Goal: Information Seeking & Learning: Learn about a topic

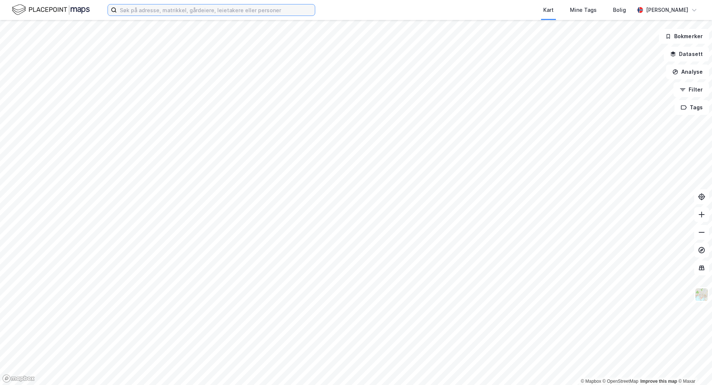
click at [181, 7] on input at bounding box center [216, 9] width 198 height 11
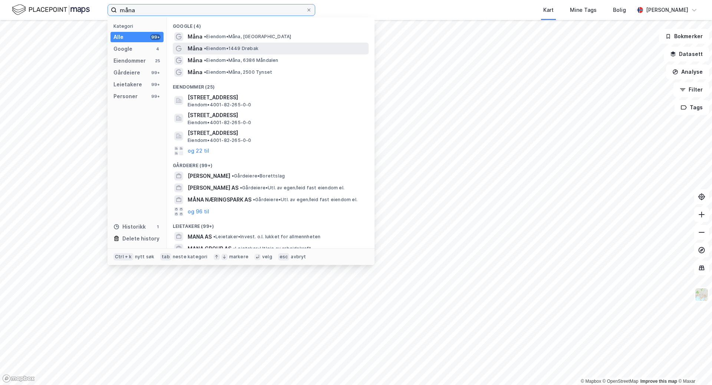
type input "måna"
click at [211, 50] on span "• Eiendom • 1449 Drøbak" at bounding box center [231, 49] width 54 height 6
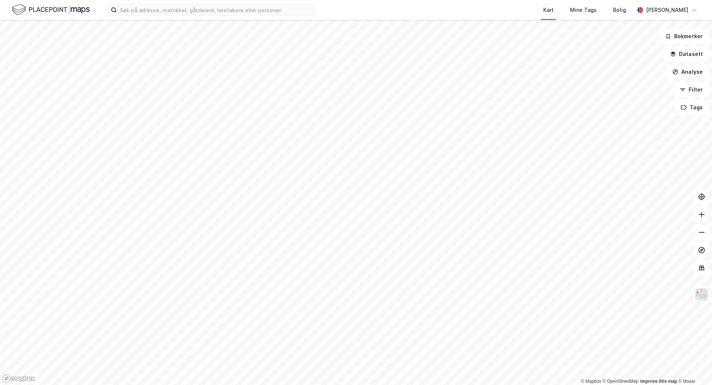
click at [57, 9] on img at bounding box center [51, 9] width 78 height 13
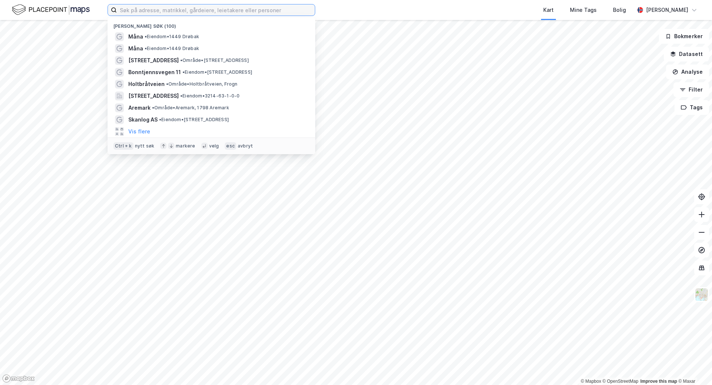
click at [167, 4] on input at bounding box center [216, 9] width 198 height 11
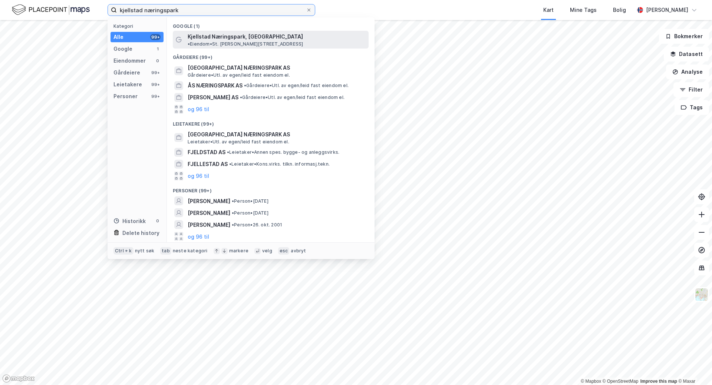
type input "kjellstad næringspark"
click at [230, 34] on span "Kjellstad Næringspark, Lier" at bounding box center [245, 36] width 115 height 9
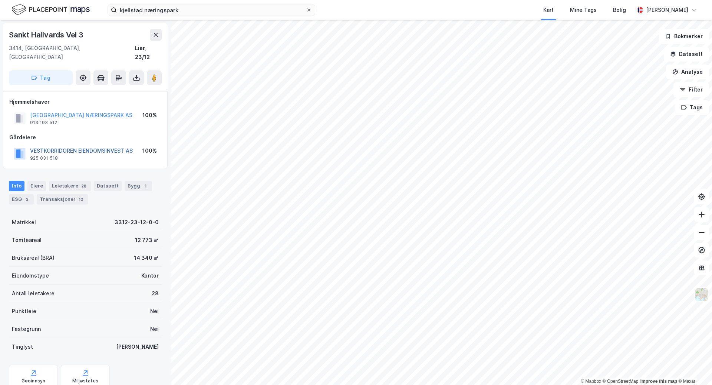
click at [0, 0] on button "VESTKORRIDOREN EIENDOMSINVEST AS" at bounding box center [0, 0] width 0 height 0
click at [0, 0] on button "KJELLSTAD NÆRINGSPARK AS" at bounding box center [0, 0] width 0 height 0
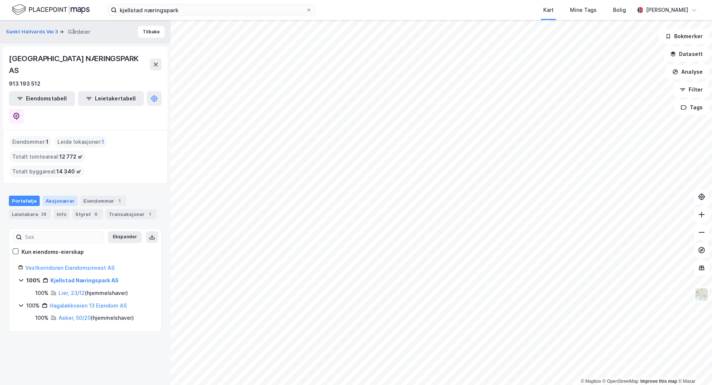
click at [58, 196] on div "Aksjonærer" at bounding box center [60, 201] width 35 height 10
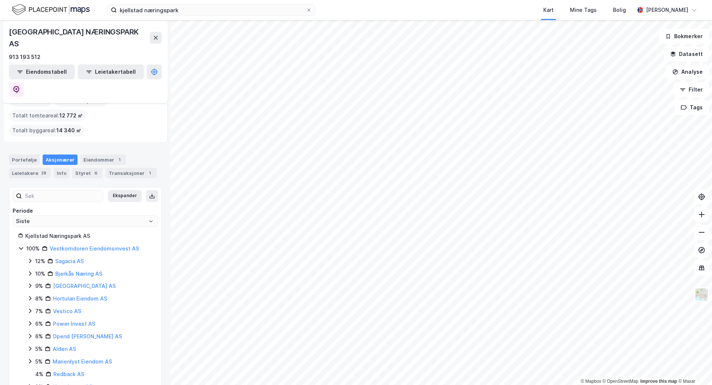
scroll to position [36, 0]
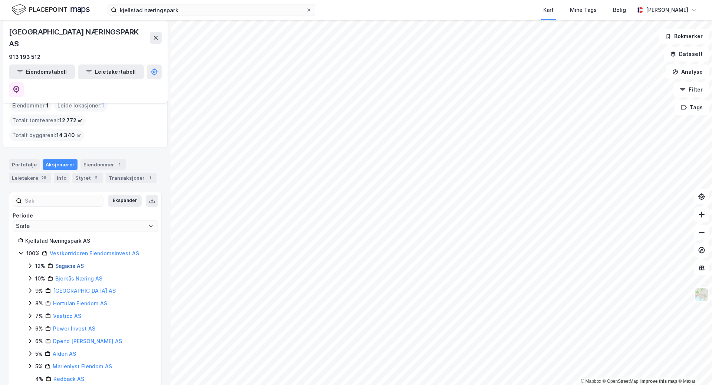
click at [68, 263] on link "Sagacia AS" at bounding box center [69, 266] width 29 height 6
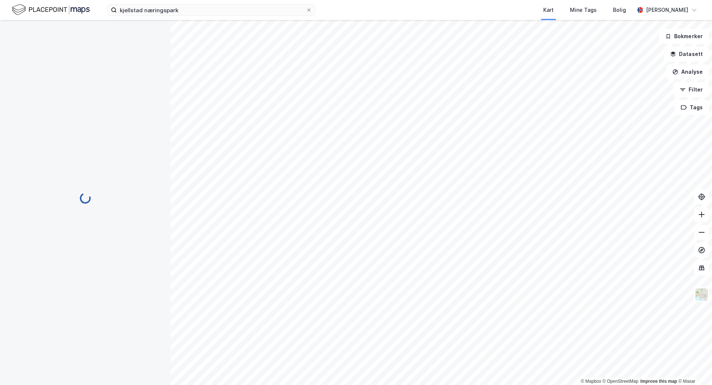
scroll to position [0, 0]
